Goal: Find specific page/section

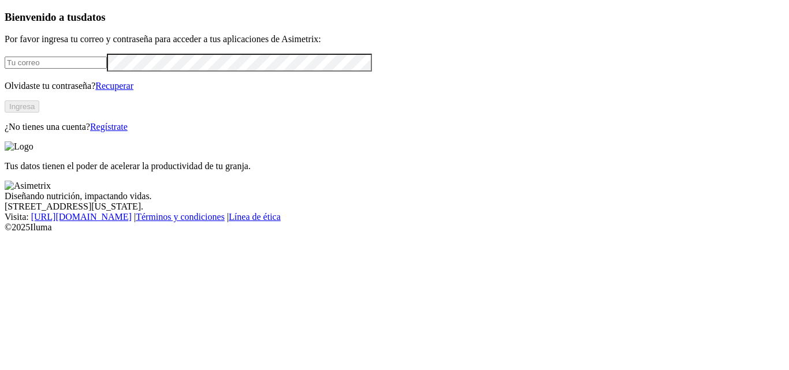
type input "[PERSON_NAME][EMAIL_ADDRESS][DOMAIN_NAME]"
drag, startPoint x: 722, startPoint y: 1, endPoint x: 165, endPoint y: 149, distance: 576.1
click at [39, 113] on button "Ingresa" at bounding box center [22, 106] width 35 height 12
